Goal: Contribute content

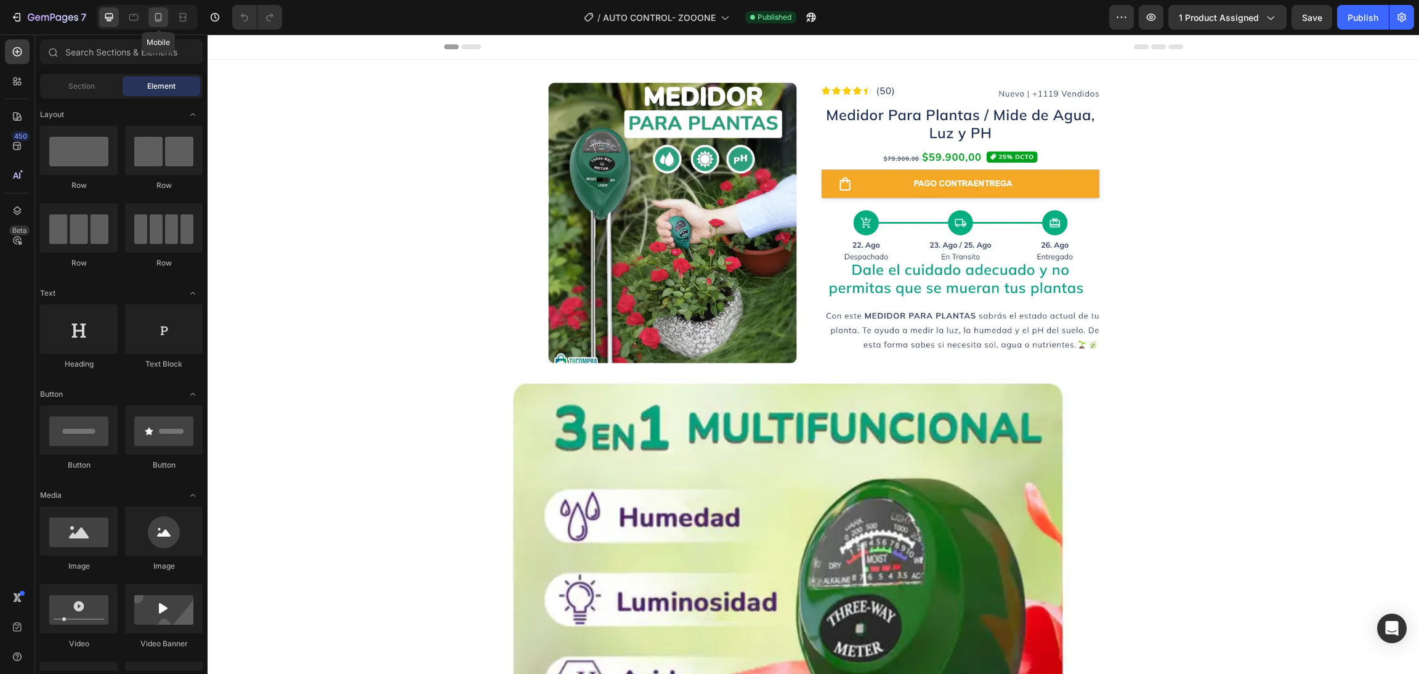
click at [156, 22] on icon at bounding box center [158, 17] width 12 height 12
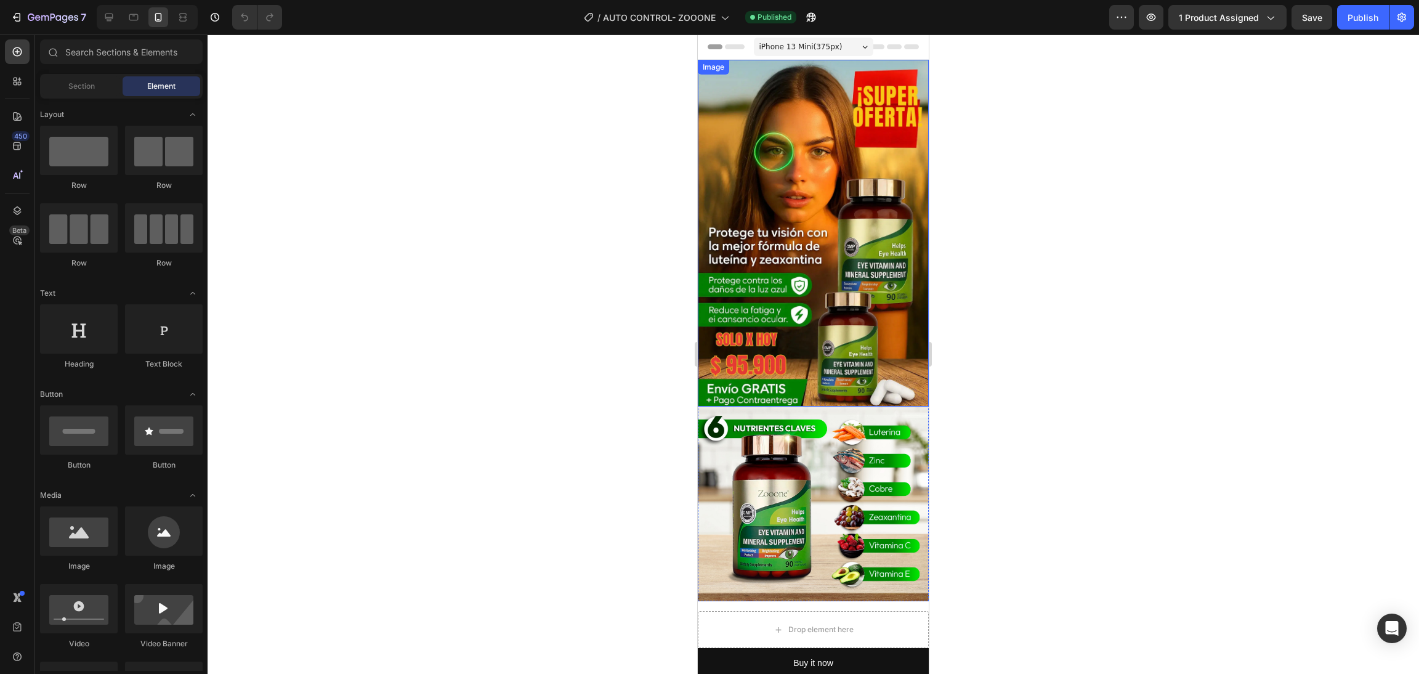
click at [835, 258] on img at bounding box center [813, 233] width 231 height 347
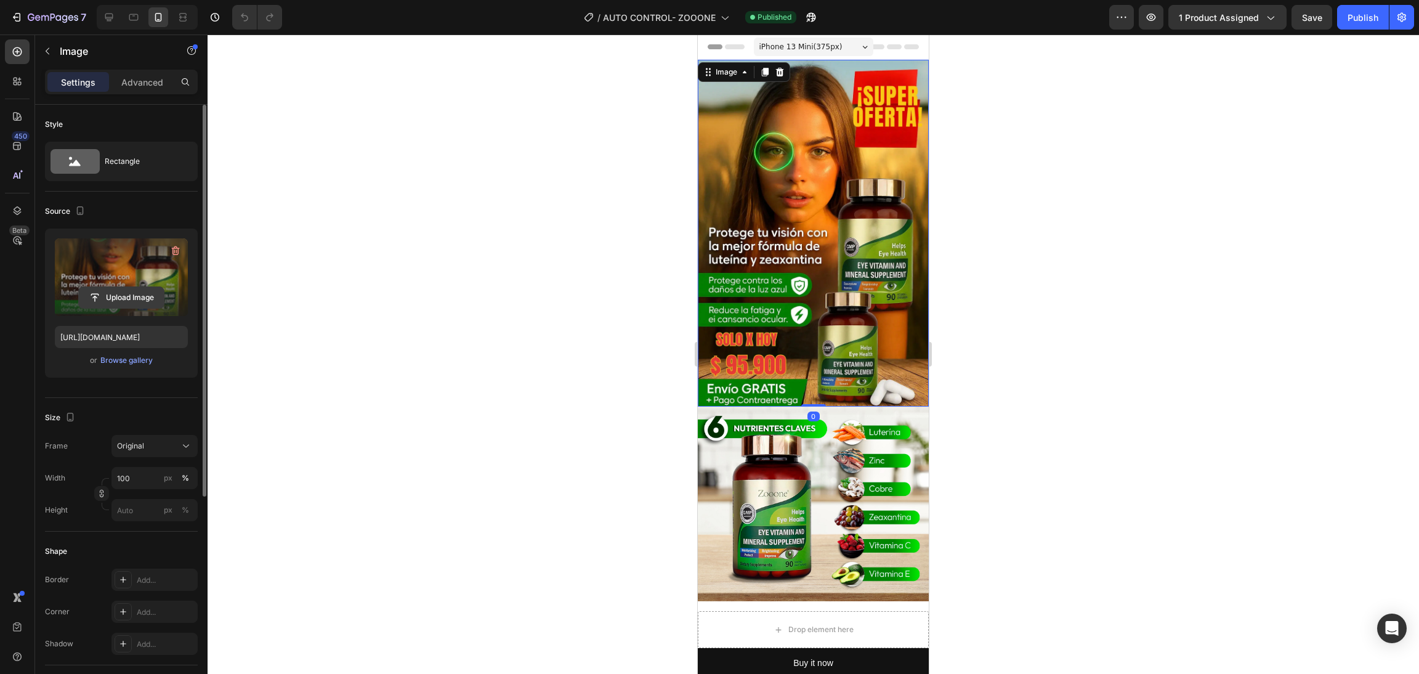
click at [118, 299] on input "file" at bounding box center [121, 297] width 85 height 21
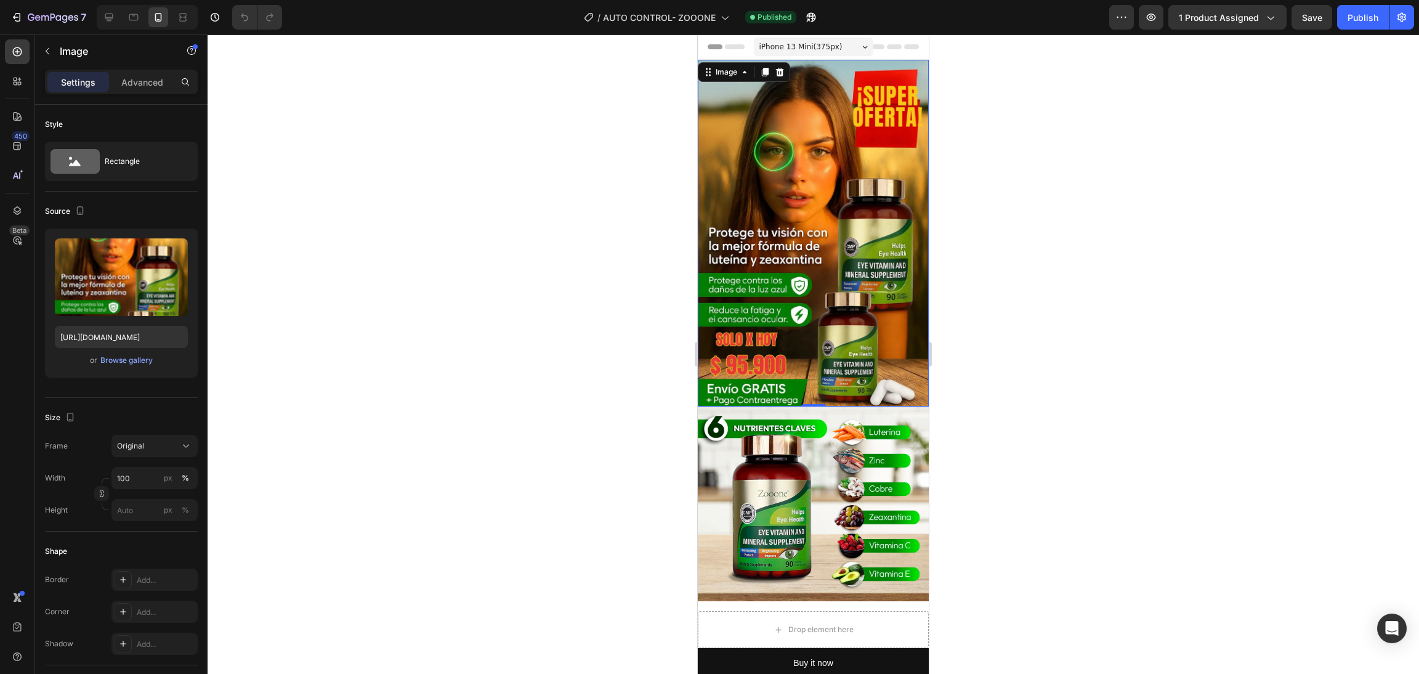
click at [826, 207] on img at bounding box center [813, 233] width 231 height 347
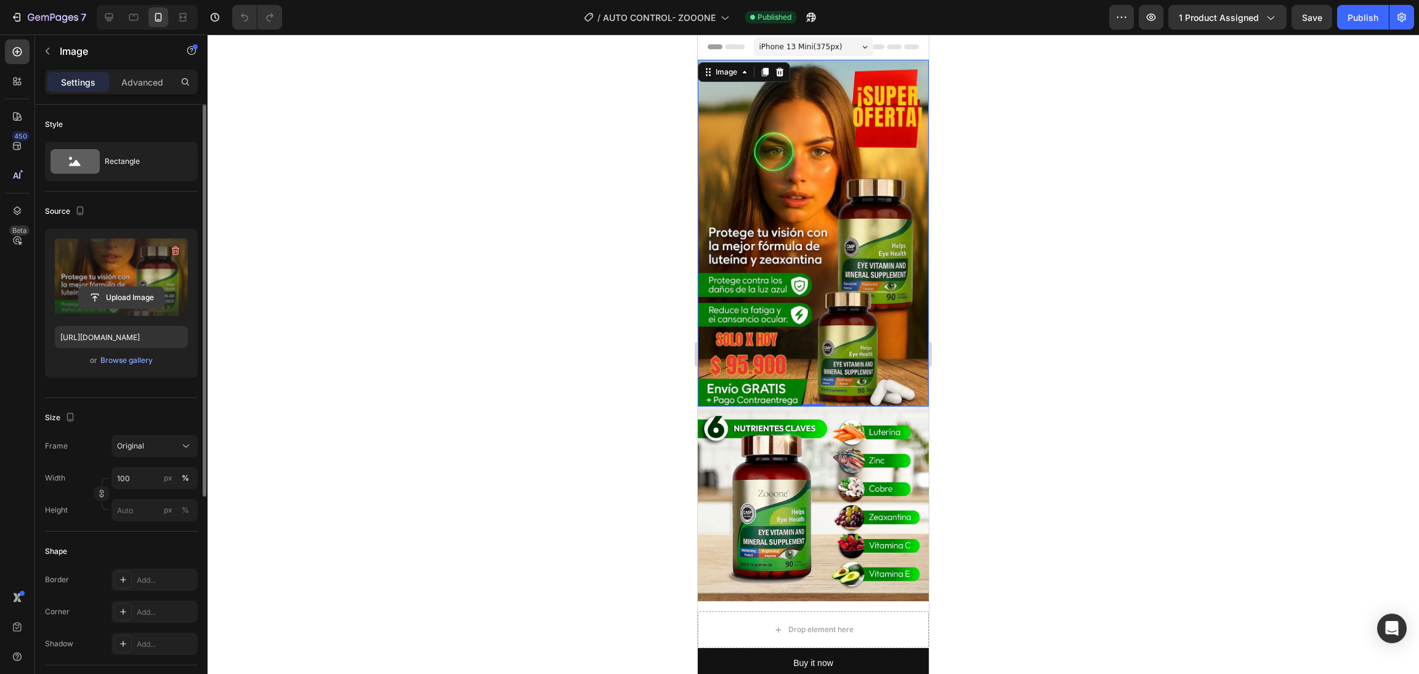
click at [129, 296] on input "file" at bounding box center [121, 297] width 85 height 21
type input "[URL][DOMAIN_NAME]"
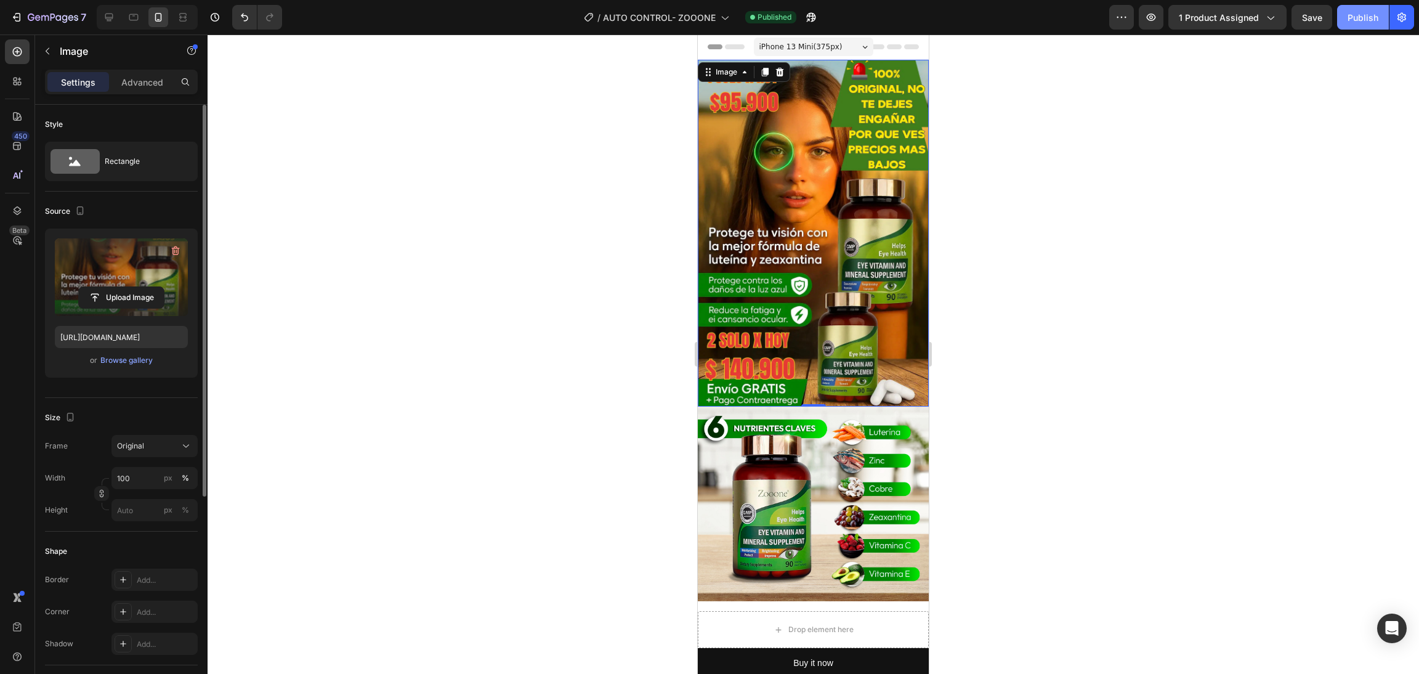
click at [1363, 14] on div "Publish" at bounding box center [1362, 17] width 31 height 13
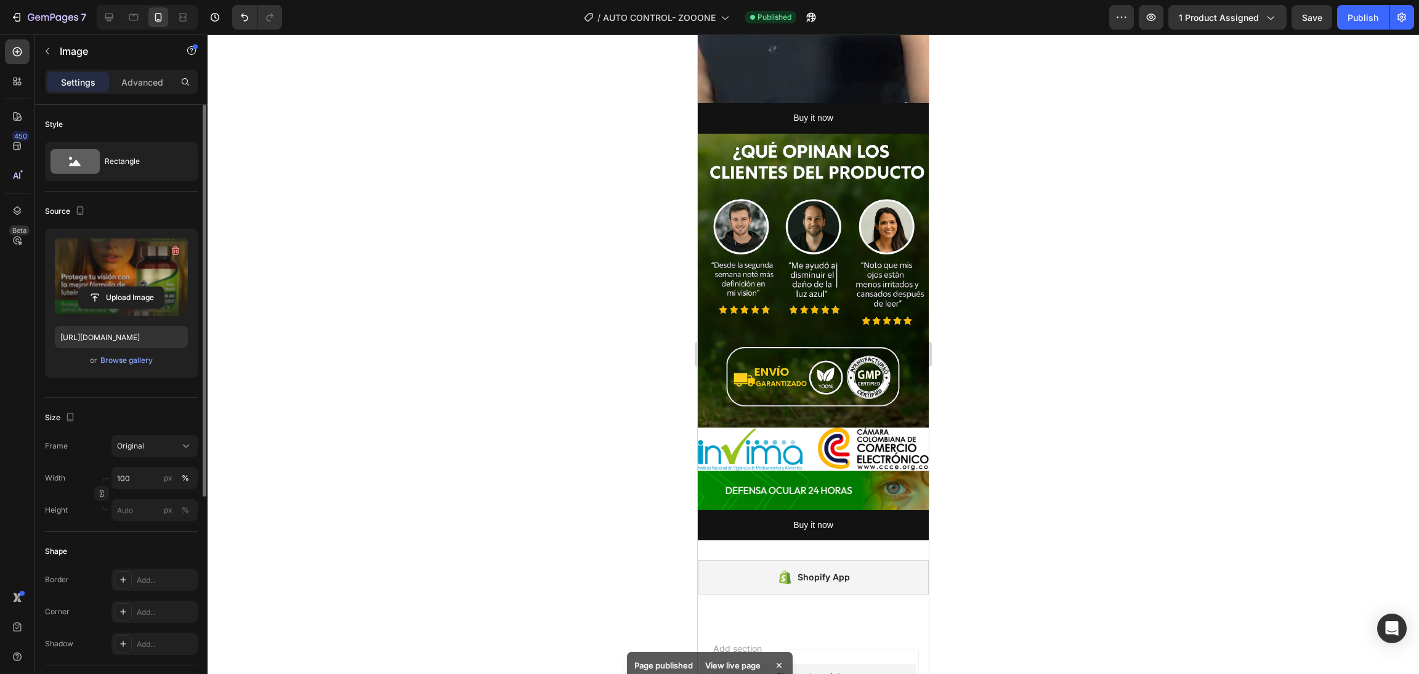
scroll to position [3709, 0]
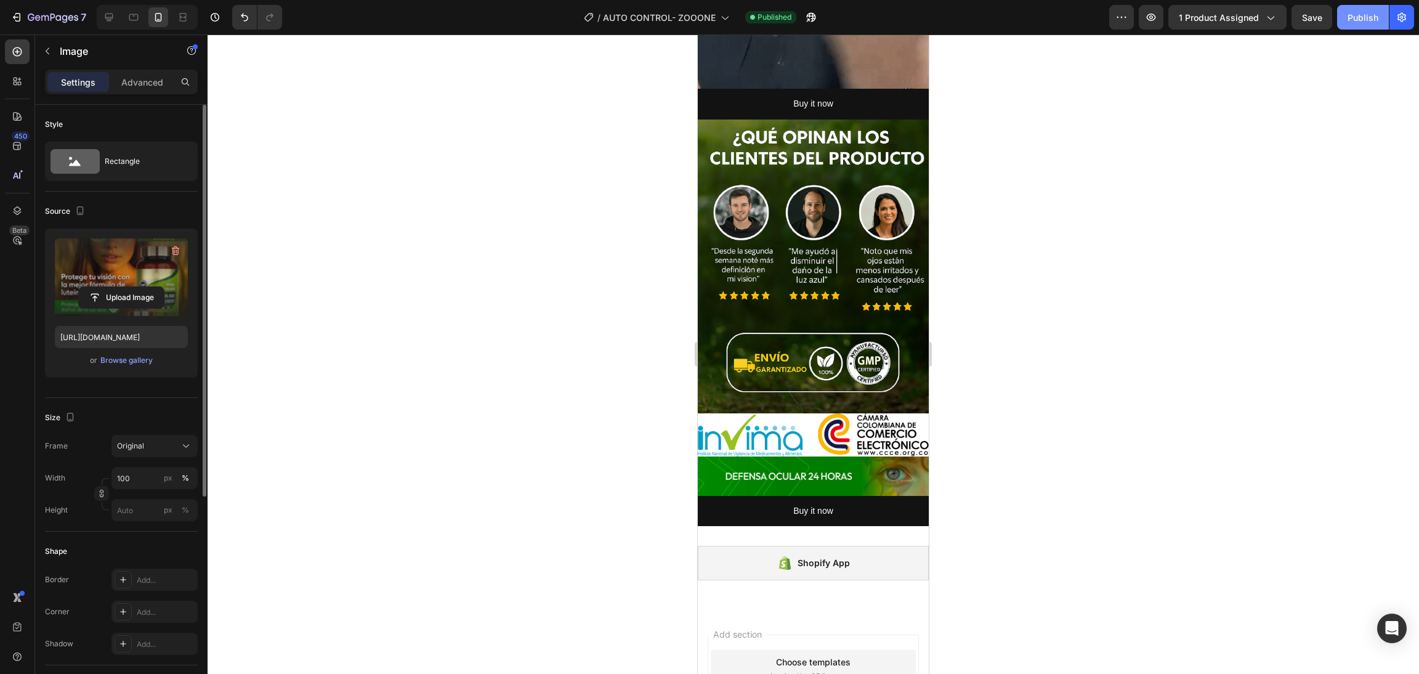
click at [1349, 7] on button "Publish" at bounding box center [1363, 17] width 52 height 25
